Goal: Task Accomplishment & Management: Complete application form

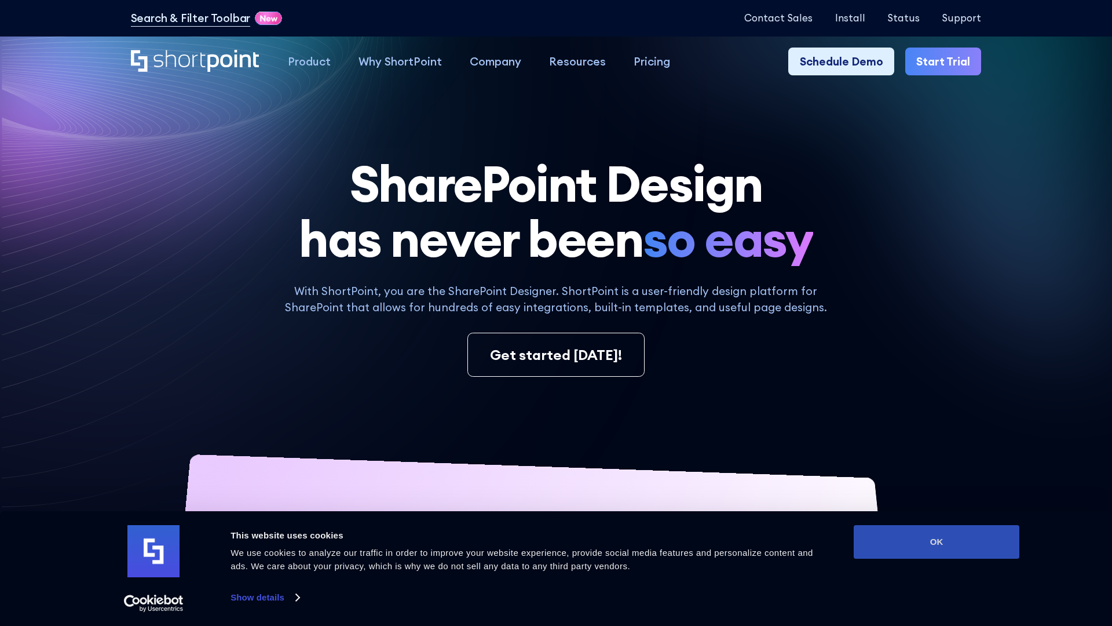
click at [937, 542] on button "OK" at bounding box center [937, 542] width 166 height 34
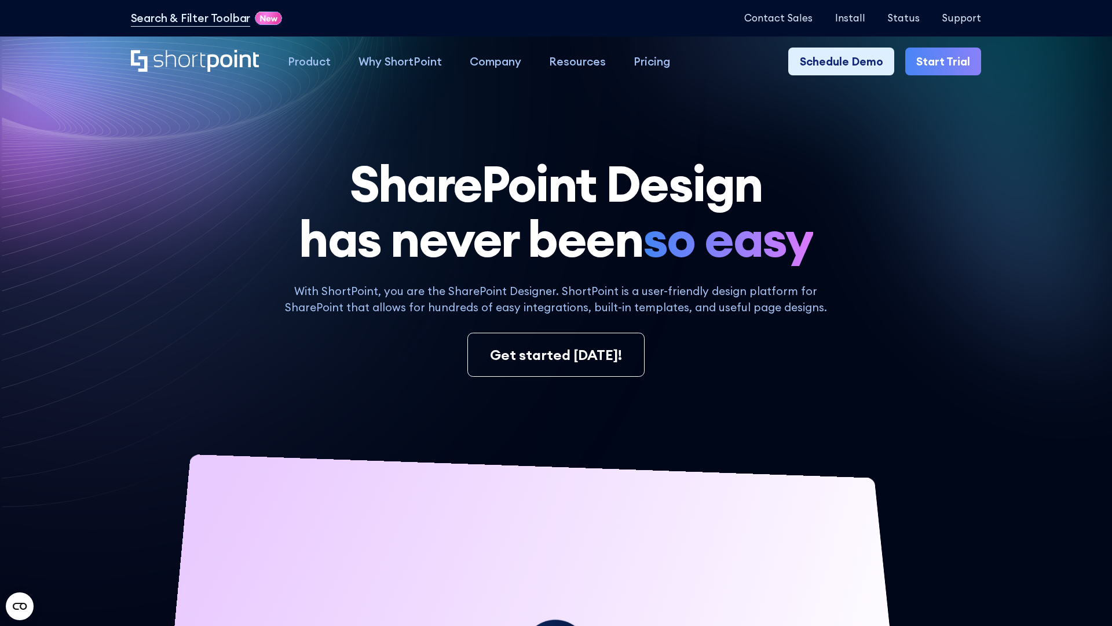
click at [944, 61] on link "Start Trial" at bounding box center [943, 61] width 76 height 28
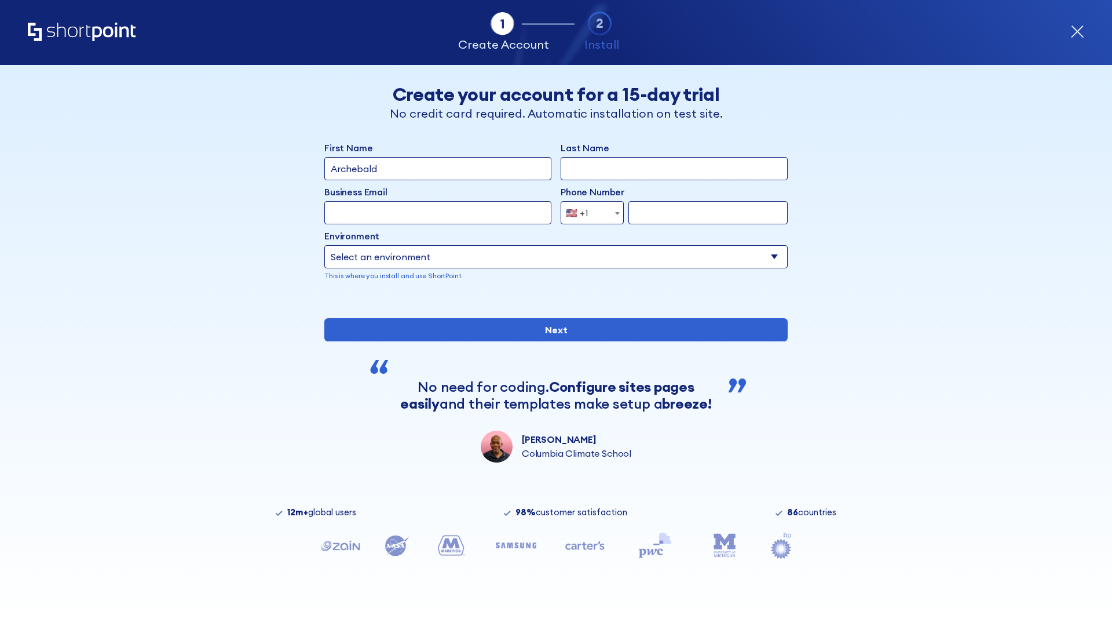
type input "Archebald"
type input "Berkuskv"
type input "2125556789"
select select "Microsoft 365"
type input "2125556789"
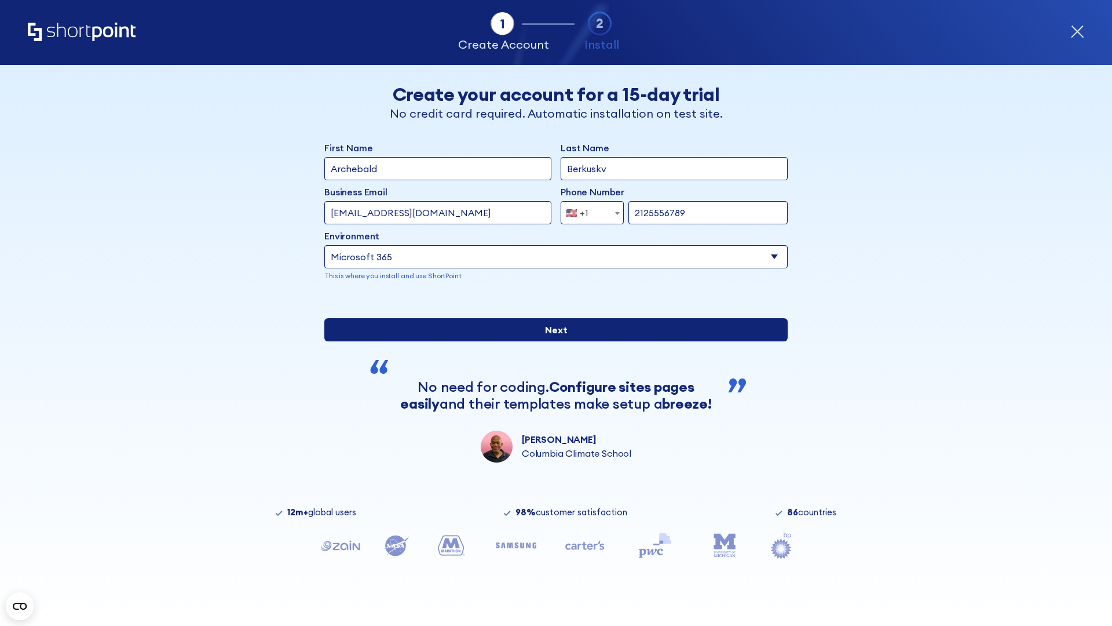
click at [556, 341] on input "Next" at bounding box center [555, 329] width 463 height 23
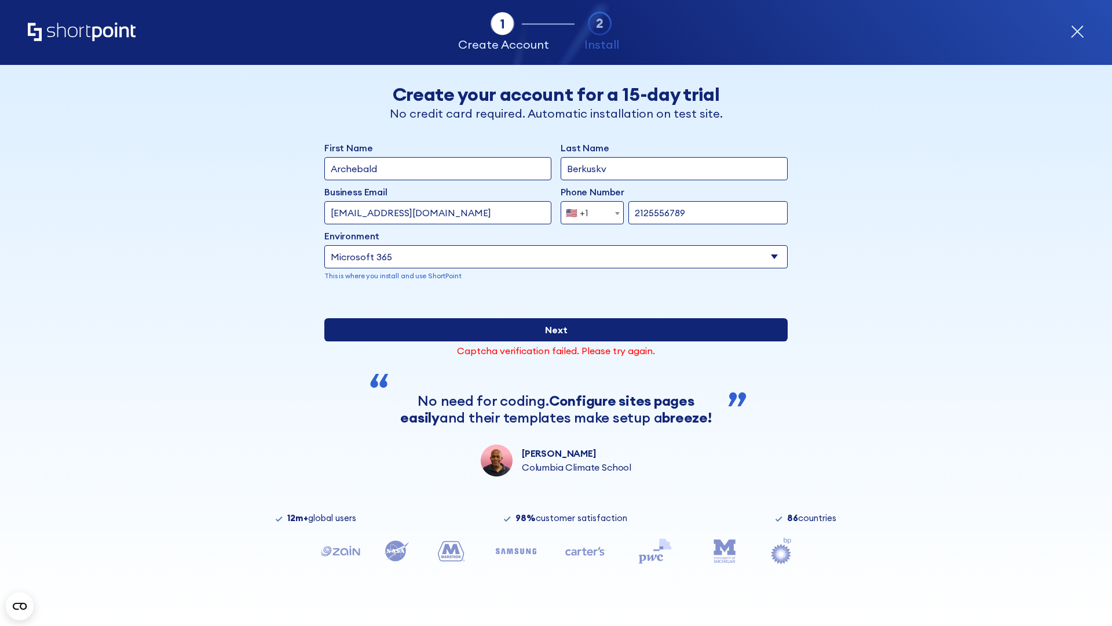
click at [556, 341] on input "Next" at bounding box center [555, 329] width 463 height 23
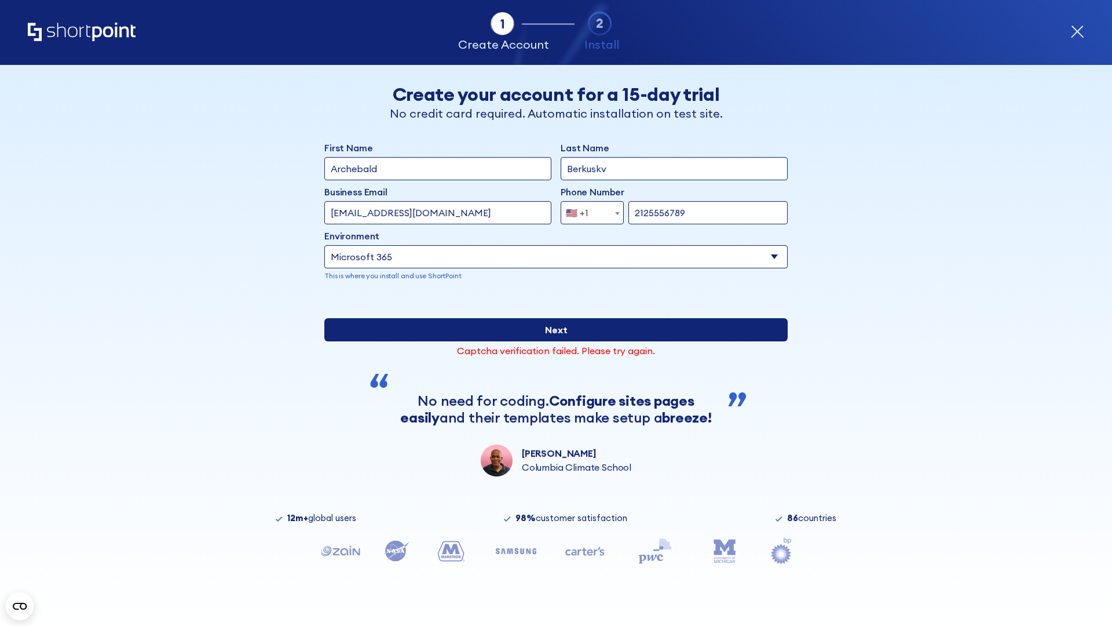
click at [556, 341] on input "Next" at bounding box center [555, 329] width 463 height 23
type input "test@shortpoint.com"
click at [556, 341] on input "Next" at bounding box center [555, 329] width 463 height 23
